Goal: Task Accomplishment & Management: Manage account settings

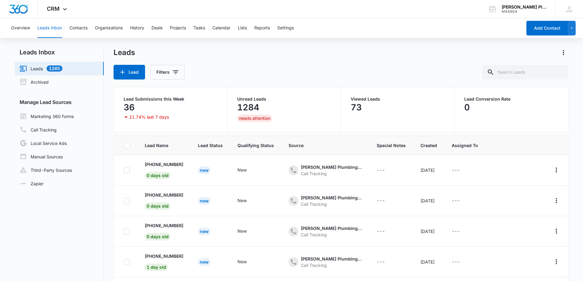
scroll to position [31, 0]
copy p "7274037313"
drag, startPoint x: 181, startPoint y: 166, endPoint x: 153, endPoint y: 122, distance: 52.0
click at [151, 167] on td "[PHONE_NUMBER] 0 days old" at bounding box center [163, 170] width 53 height 31
copy p "9042362764"
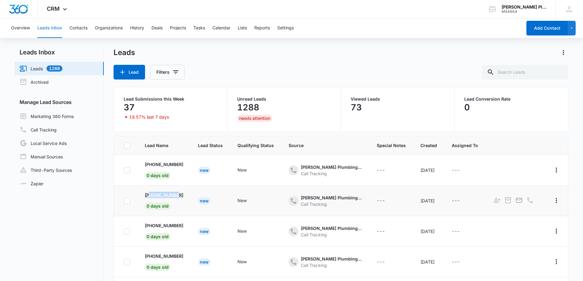
drag, startPoint x: 179, startPoint y: 195, endPoint x: 149, endPoint y: 192, distance: 30.7
click at [149, 193] on td "[PHONE_NUMBER] 0 days old" at bounding box center [163, 201] width 53 height 31
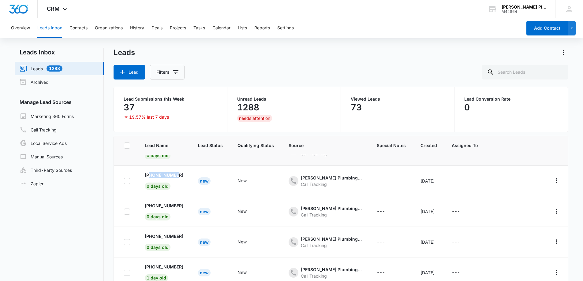
scroll to position [31, 0]
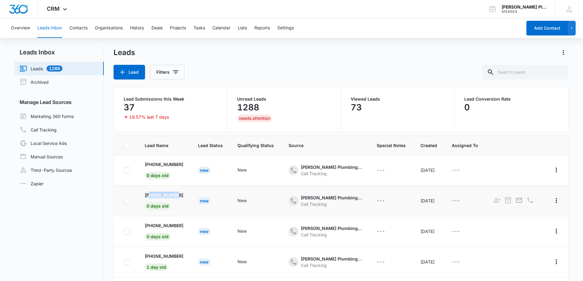
copy p "7276566500"
drag, startPoint x: 183, startPoint y: 196, endPoint x: 150, endPoint y: 181, distance: 35.7
click at [149, 198] on td "[PHONE_NUMBER] 0 days old" at bounding box center [163, 201] width 53 height 31
copy p "8133237224"
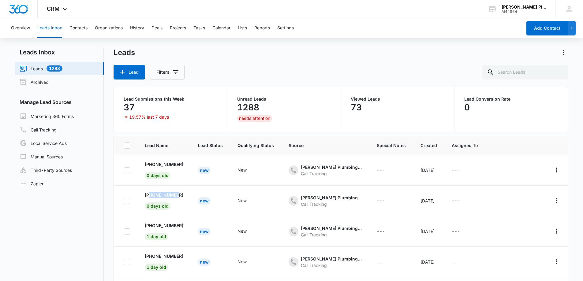
drag, startPoint x: 181, startPoint y: 197, endPoint x: 145, endPoint y: 120, distance: 84.5
click at [151, 194] on td "[PHONE_NUMBER] 0 days old" at bounding box center [163, 201] width 53 height 31
